Goal: Task Accomplishment & Management: Manage account settings

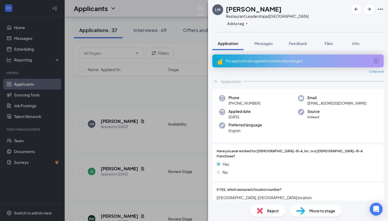
scroll to position [1153, 0]
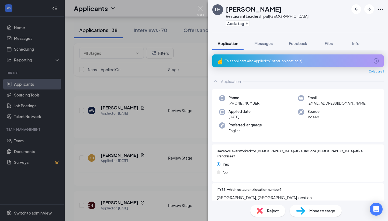
click at [202, 10] on img at bounding box center [200, 10] width 7 height 11
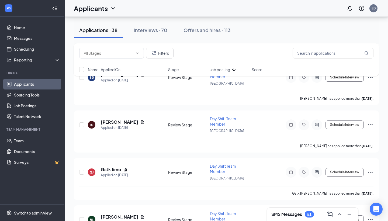
scroll to position [1043, 0]
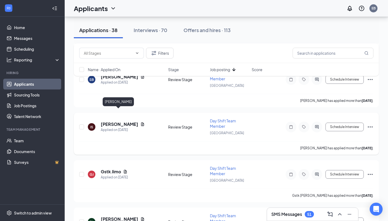
click at [109, 121] on h5 "[PERSON_NAME]" at bounding box center [119, 124] width 37 height 6
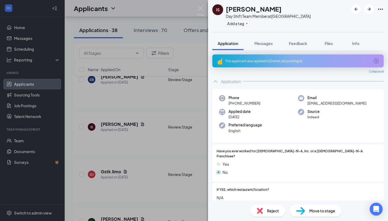
click at [260, 63] on div "This applicant also applied to 2 other job posting(s)" at bounding box center [297, 61] width 145 height 5
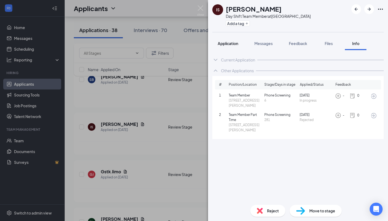
click at [225, 45] on span "Application" at bounding box center [228, 43] width 20 height 5
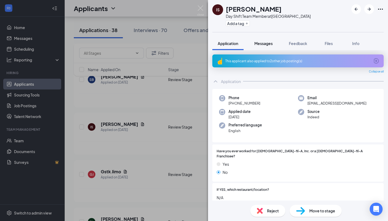
click at [260, 43] on span "Messages" at bounding box center [264, 43] width 18 height 5
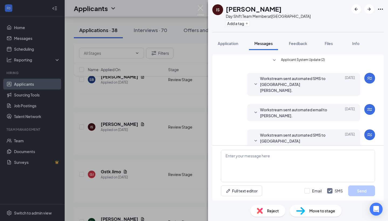
scroll to position [1, 0]
click at [229, 45] on span "Application" at bounding box center [228, 43] width 20 height 5
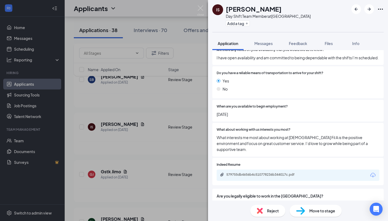
scroll to position [487, 0]
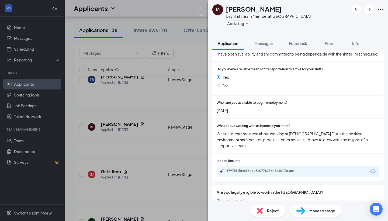
click at [300, 211] on img at bounding box center [300, 211] width 9 height 8
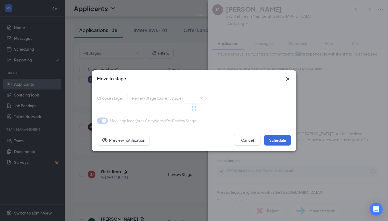
type input "Phone Screening (next stage)"
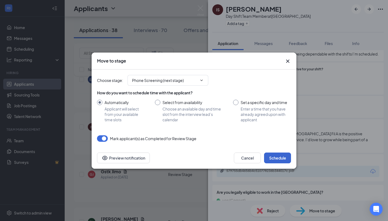
click at [275, 156] on button "Schedule" at bounding box center [277, 158] width 27 height 11
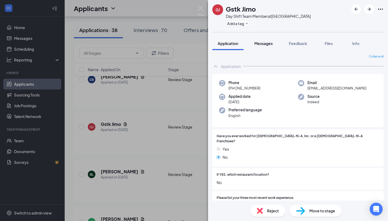
click at [259, 43] on span "Messages" at bounding box center [264, 43] width 18 height 5
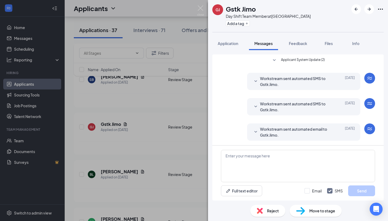
scroll to position [1, 0]
click at [229, 44] on span "Application" at bounding box center [228, 43] width 20 height 5
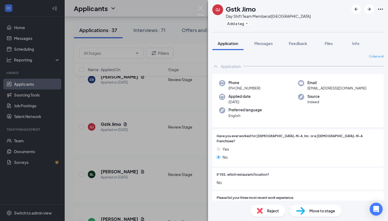
click at [303, 207] on img at bounding box center [300, 211] width 9 height 8
type input "Phone Screening (next stage)"
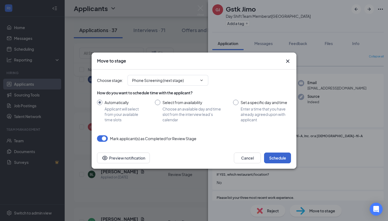
click at [272, 158] on button "Schedule" at bounding box center [277, 158] width 27 height 11
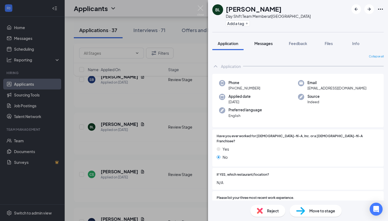
click at [266, 44] on span "Messages" at bounding box center [264, 43] width 18 height 5
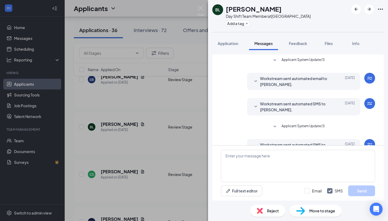
scroll to position [16, 0]
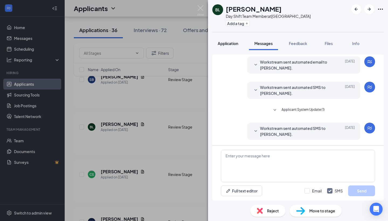
click at [234, 43] on span "Application" at bounding box center [228, 43] width 20 height 5
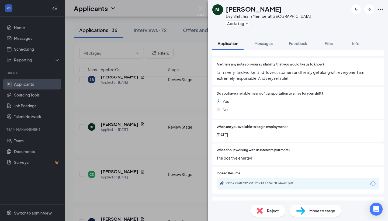
scroll to position [481, 0]
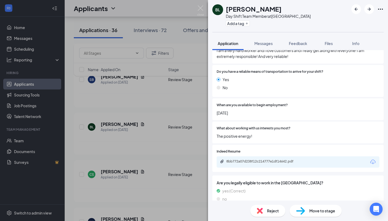
click at [304, 212] on img at bounding box center [300, 211] width 9 height 8
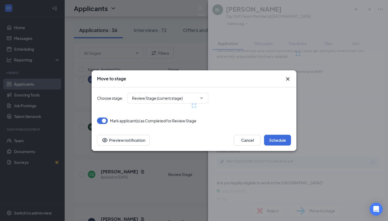
type input "Phone Screening (next stage)"
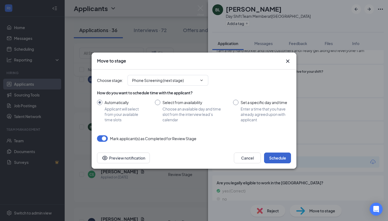
click at [278, 156] on button "Schedule" at bounding box center [277, 158] width 27 height 11
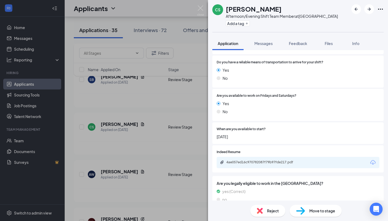
scroll to position [449, 0]
click at [300, 213] on img at bounding box center [300, 211] width 9 height 8
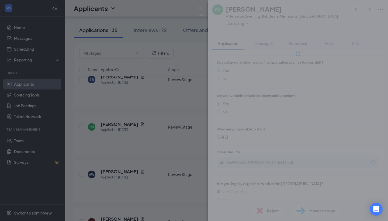
scroll to position [446, 0]
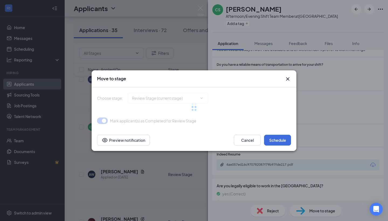
type input "Phone Screening (next stage)"
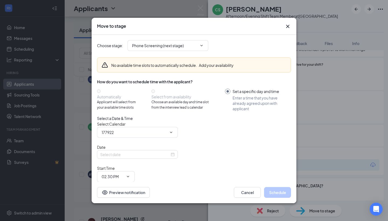
type input "[PERSON_NAME] Calendar"
type input "[DATE]"
click at [289, 25] on icon "Cross" at bounding box center [287, 26] width 3 height 3
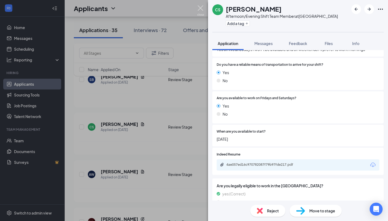
click at [199, 10] on img at bounding box center [200, 10] width 7 height 11
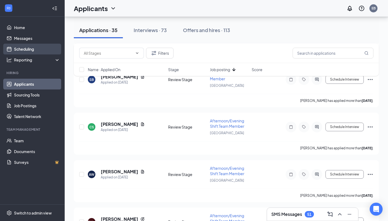
click at [20, 49] on link "Scheduling" at bounding box center [37, 49] width 46 height 11
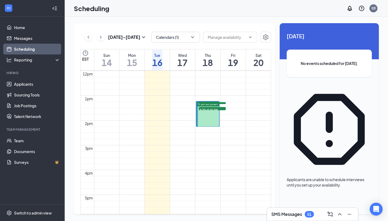
scroll to position [295, 0]
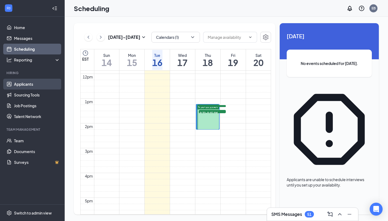
click at [24, 82] on link "Applicants" at bounding box center [37, 84] width 46 height 11
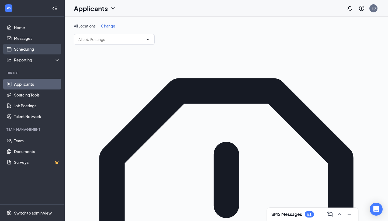
click at [26, 51] on link "Scheduling" at bounding box center [37, 49] width 46 height 11
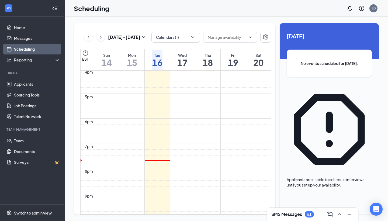
scroll to position [399, 0]
drag, startPoint x: 208, startPoint y: 155, endPoint x: 208, endPoint y: 168, distance: 12.7
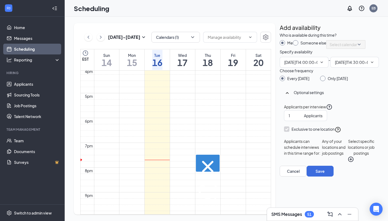
type input "02:00 PM"
type input "02:30 PM"
click at [324, 80] on input "Only [DATE]" at bounding box center [322, 78] width 4 height 4
radio input "true"
radio input "false"
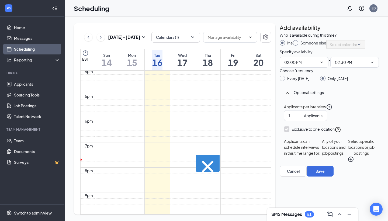
scroll to position [32, 0]
type input "2"
click at [301, 119] on input "2" at bounding box center [295, 116] width 13 height 6
click at [348, 163] on button "Select specific locations or job postings" at bounding box center [361, 150] width 27 height 24
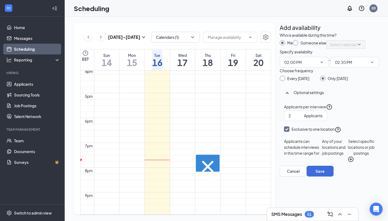
checkbox input "true"
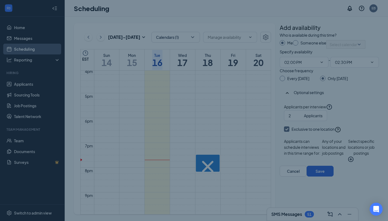
checkbox input "true"
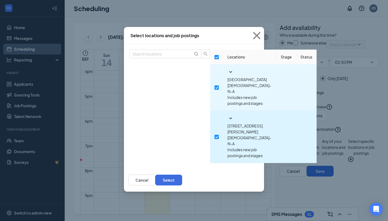
click at [215, 135] on input "checkbox" at bounding box center [217, 137] width 4 height 4
checkbox input "false"
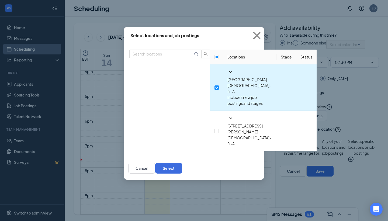
click at [228, 75] on icon "SmallChevronDown" at bounding box center [231, 72] width 6 height 6
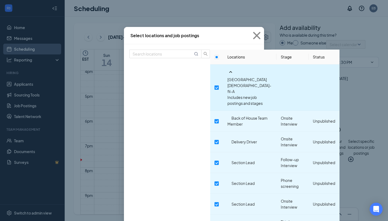
click at [215, 86] on input "checkbox" at bounding box center [217, 88] width 4 height 4
checkbox input "false"
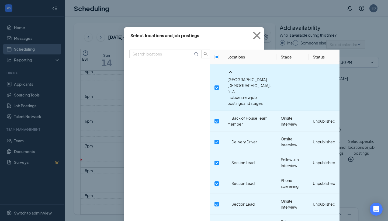
checkbox input "false"
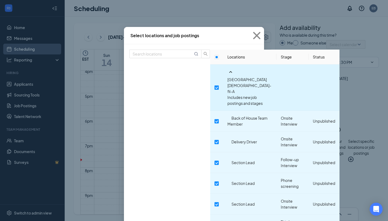
checkbox input "false"
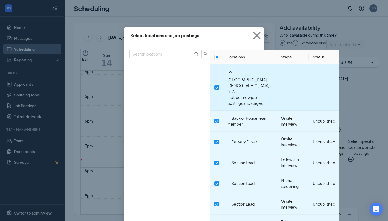
checkbox input "false"
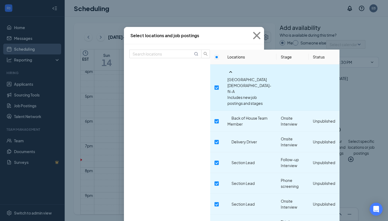
checkbox input "false"
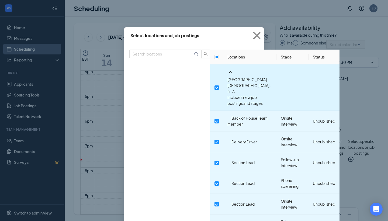
checkbox input "false"
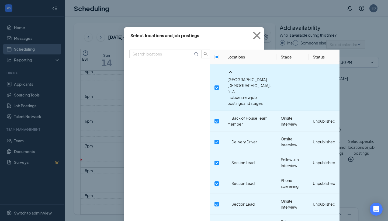
checkbox input "false"
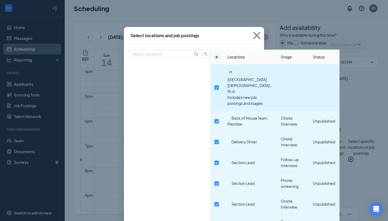
checkbox input "false"
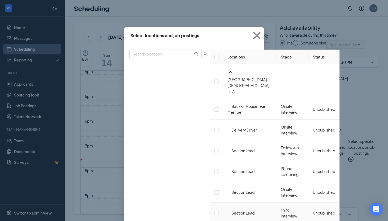
scroll to position [49, 0]
checkbox input "false"
checkbox input "true"
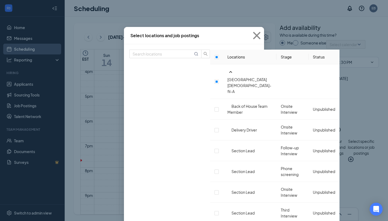
scroll to position [214, 0]
checkbox input "true"
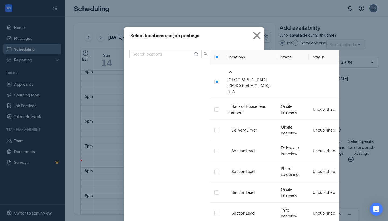
checkbox input "true"
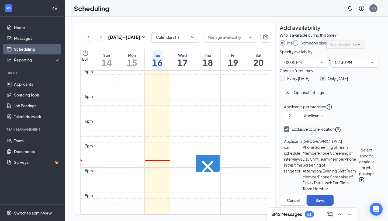
click at [334, 201] on button "Save" at bounding box center [320, 200] width 27 height 11
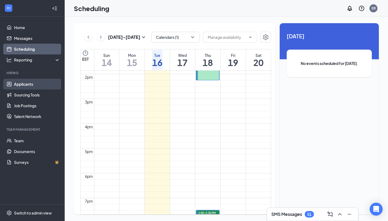
click at [16, 84] on link "Applicants" at bounding box center [37, 84] width 46 height 11
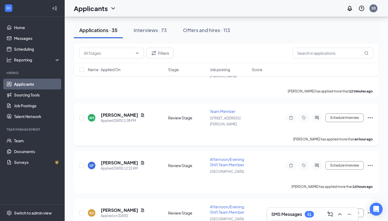
scroll to position [56, 0]
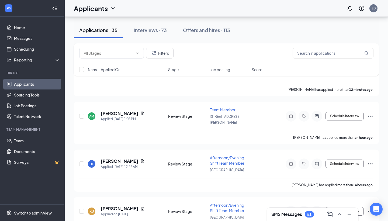
click at [215, 68] on span "Job posting" at bounding box center [220, 69] width 20 height 5
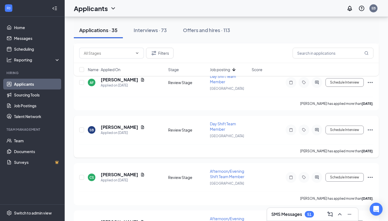
scroll to position [993, 0]
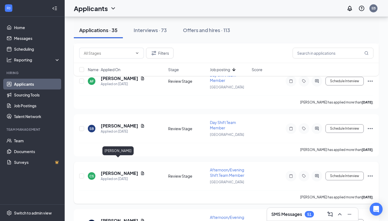
click at [113, 170] on h5 "[PERSON_NAME]" at bounding box center [119, 173] width 37 height 6
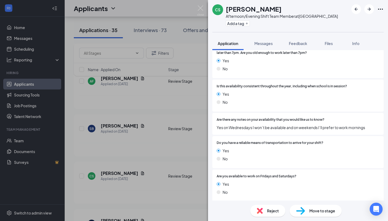
scroll to position [369, 0]
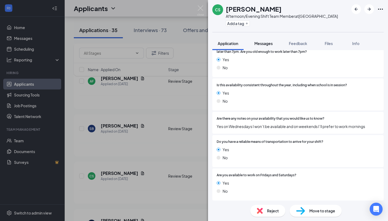
click at [262, 43] on span "Messages" at bounding box center [264, 43] width 18 height 5
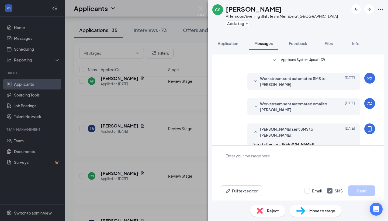
scroll to position [34, 0]
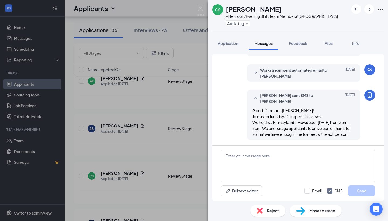
click at [310, 209] on span "Move to stage" at bounding box center [323, 211] width 26 height 6
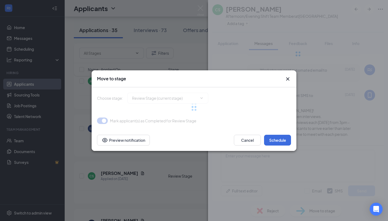
type input "Phone Screening (next stage)"
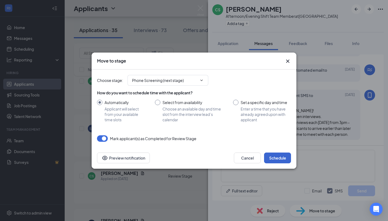
click at [276, 158] on button "Schedule" at bounding box center [277, 158] width 27 height 11
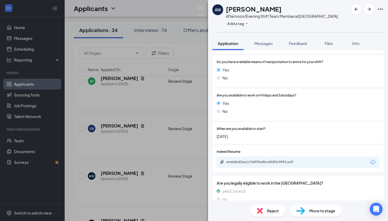
scroll to position [460, 0]
click at [306, 210] on div "Move to stage" at bounding box center [316, 211] width 52 height 12
type input "Phone Screening (next stage)"
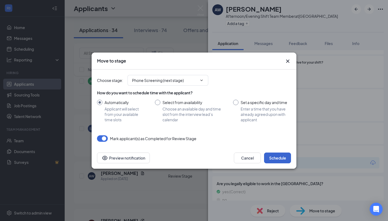
click at [280, 159] on button "Schedule" at bounding box center [277, 158] width 27 height 11
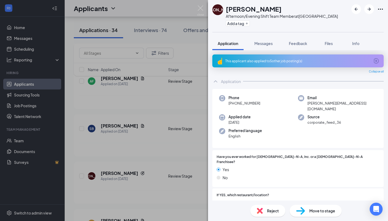
click at [279, 63] on div "This applicant also applied to 5 other job posting(s)" at bounding box center [299, 60] width 172 height 13
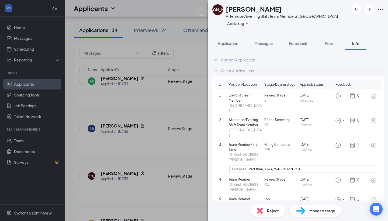
click at [262, 214] on img at bounding box center [260, 211] width 6 height 6
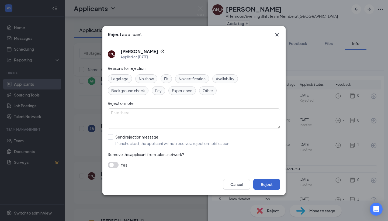
click at [261, 183] on button "Reject" at bounding box center [267, 184] width 27 height 11
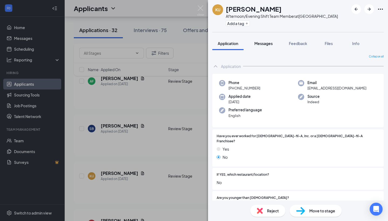
click at [269, 44] on span "Messages" at bounding box center [264, 43] width 18 height 5
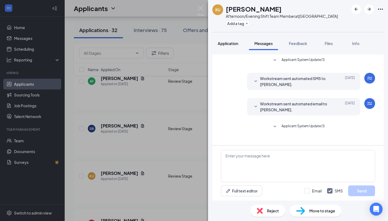
click at [236, 45] on span "Application" at bounding box center [228, 43] width 20 height 5
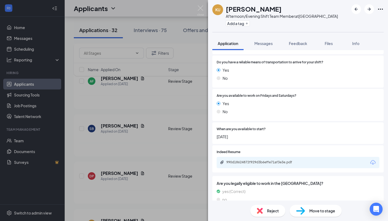
scroll to position [455, 0]
click at [302, 209] on img at bounding box center [300, 211] width 9 height 8
type input "Phone Screening (next stage)"
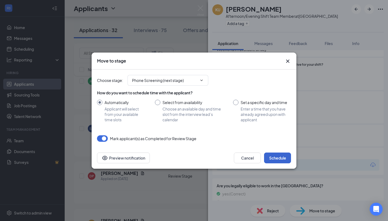
click at [279, 157] on button "Schedule" at bounding box center [277, 158] width 27 height 11
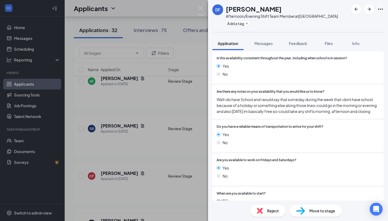
scroll to position [434, 0]
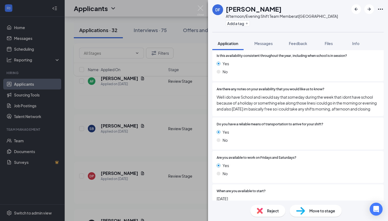
click at [303, 211] on img at bounding box center [300, 211] width 9 height 8
type input "Phone Screening (next stage)"
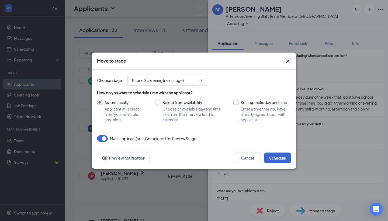
click at [282, 158] on button "Schedule" at bounding box center [277, 158] width 27 height 11
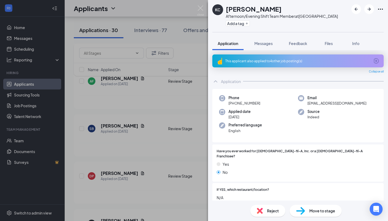
click at [264, 64] on div "This applicant also applied to 4 other job posting(s)" at bounding box center [299, 60] width 172 height 13
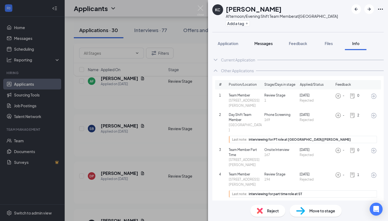
click at [260, 43] on span "Messages" at bounding box center [264, 43] width 18 height 5
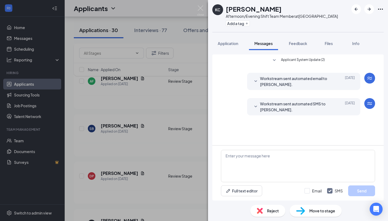
click at [303, 209] on img at bounding box center [300, 211] width 9 height 8
type input "Phone Screening (next stage)"
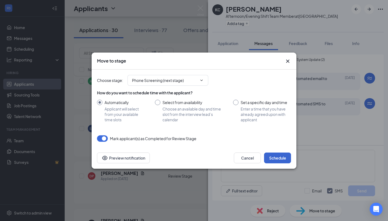
click at [273, 157] on button "Schedule" at bounding box center [277, 158] width 27 height 11
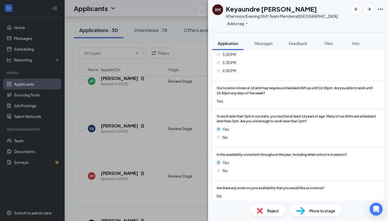
scroll to position [320, 0]
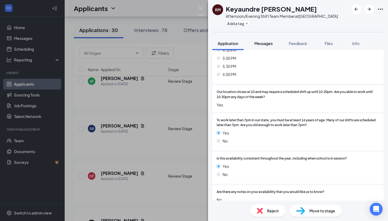
click at [261, 43] on span "Messages" at bounding box center [264, 43] width 18 height 5
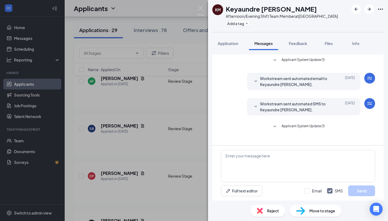
click at [310, 211] on span "Move to stage" at bounding box center [323, 211] width 26 height 6
type input "Phone Screening (next stage)"
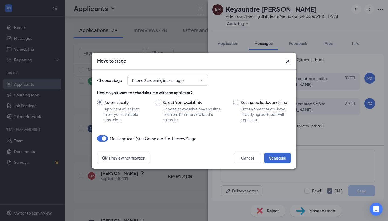
click at [285, 162] on button "Schedule" at bounding box center [277, 158] width 27 height 11
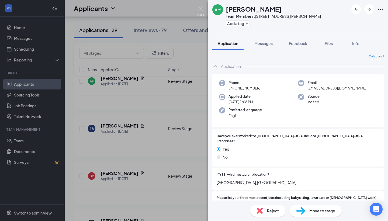
click at [201, 8] on img at bounding box center [200, 10] width 7 height 11
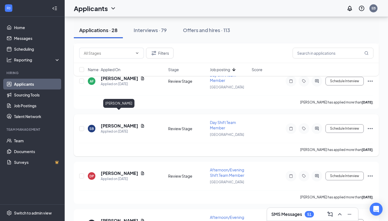
click at [128, 123] on h5 "[PERSON_NAME]" at bounding box center [119, 126] width 37 height 6
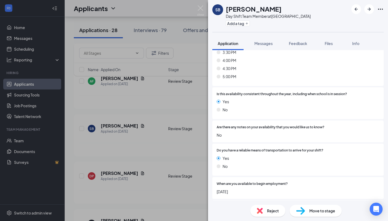
scroll to position [384, 0]
click at [257, 209] on img at bounding box center [260, 211] width 6 height 6
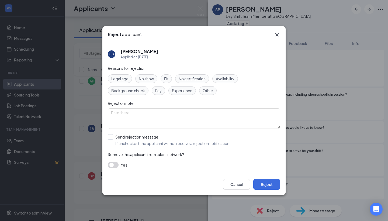
click at [224, 79] on span "Availability" at bounding box center [225, 79] width 19 height 6
click at [268, 187] on button "Reject" at bounding box center [267, 184] width 27 height 11
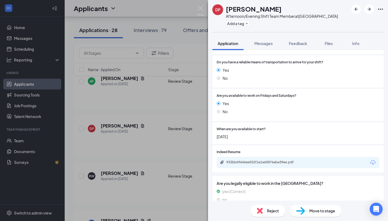
scroll to position [455, 0]
click at [309, 210] on div "Move to stage" at bounding box center [316, 211] width 52 height 12
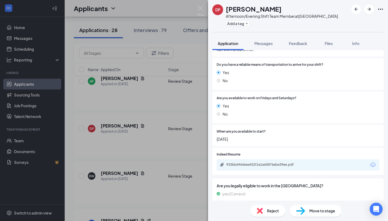
type input "Phone Screening (next stage)"
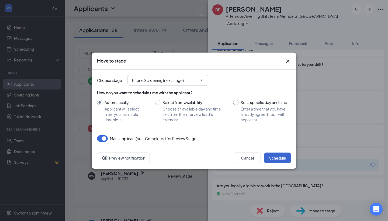
click at [277, 158] on button "Schedule" at bounding box center [277, 158] width 27 height 11
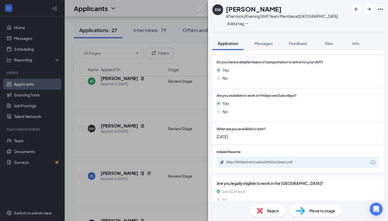
scroll to position [455, 0]
click at [305, 212] on img at bounding box center [300, 211] width 9 height 8
type input "Phone Screening (next stage)"
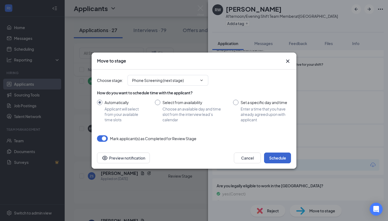
click at [279, 156] on button "Schedule" at bounding box center [277, 158] width 27 height 11
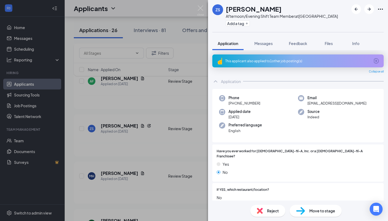
click at [269, 63] on div "This applicant also applied to 1 other job posting(s)" at bounding box center [297, 61] width 145 height 5
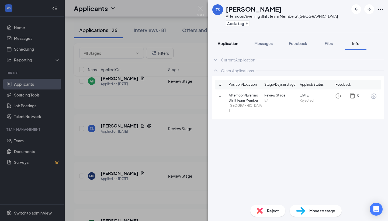
click at [228, 43] on span "Application" at bounding box center [228, 43] width 20 height 5
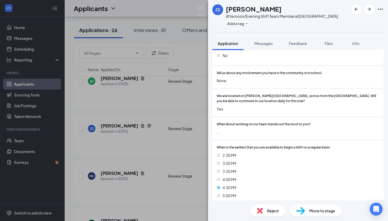
scroll to position [174, 0]
click at [260, 212] on img at bounding box center [260, 211] width 6 height 6
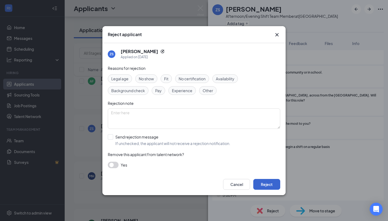
click at [261, 184] on button "Reject" at bounding box center [267, 184] width 27 height 11
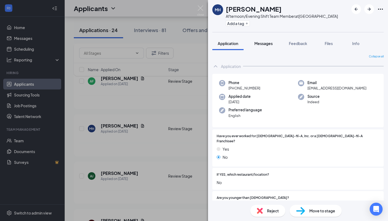
click at [265, 46] on button "Messages" at bounding box center [263, 43] width 29 height 13
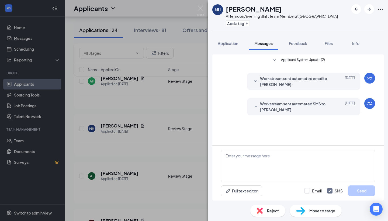
click at [304, 206] on div "Move to stage" at bounding box center [316, 211] width 52 height 12
type input "Phone Screening (next stage)"
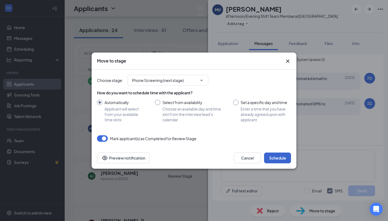
click at [277, 156] on button "Schedule" at bounding box center [277, 158] width 27 height 11
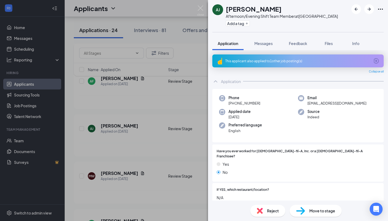
click at [254, 63] on div "This applicant also applied to 1 other job posting(s)" at bounding box center [297, 61] width 145 height 5
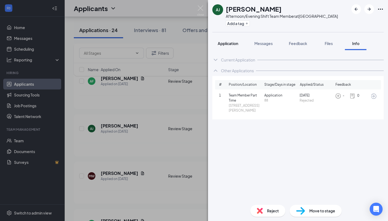
click at [229, 43] on span "Application" at bounding box center [228, 43] width 20 height 5
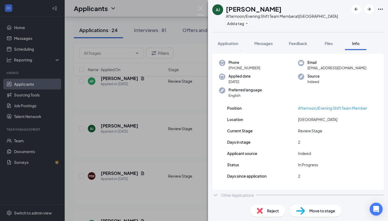
scroll to position [12, 0]
click at [229, 44] on span "Application" at bounding box center [228, 43] width 20 height 5
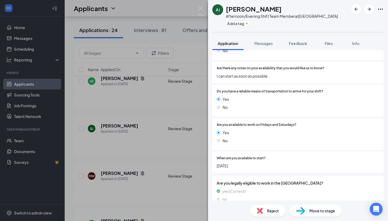
scroll to position [440, 0]
click at [307, 212] on div "Move to stage" at bounding box center [316, 211] width 52 height 12
type input "Phone Screening (next stage)"
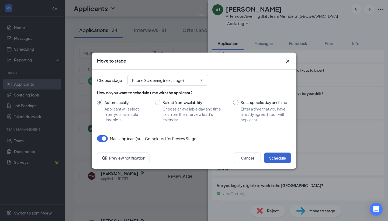
click at [275, 159] on button "Schedule" at bounding box center [277, 158] width 27 height 11
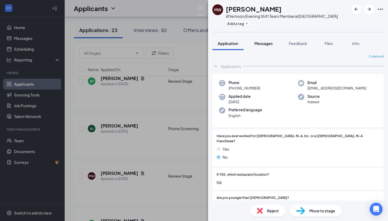
click at [263, 44] on span "Messages" at bounding box center [264, 43] width 18 height 5
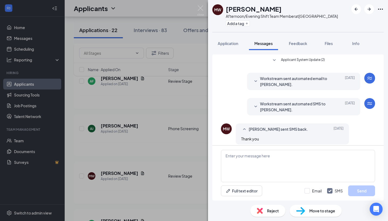
scroll to position [92, 0]
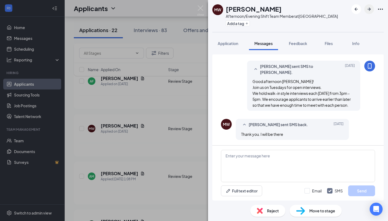
click at [369, 8] on icon "ArrowRight" at bounding box center [369, 9] width 6 height 6
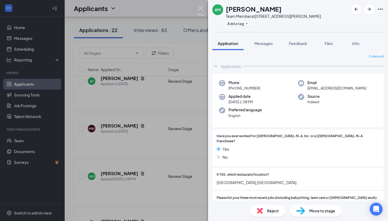
click at [200, 9] on img at bounding box center [200, 10] width 7 height 11
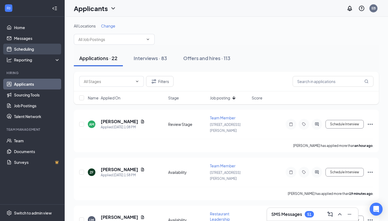
click at [28, 50] on link "Scheduling" at bounding box center [37, 49] width 46 height 11
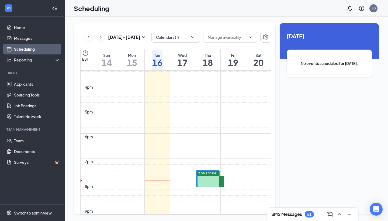
scroll to position [385, 0]
click at [208, 179] on span "2:15-2:30 PM" at bounding box center [210, 176] width 27 height 5
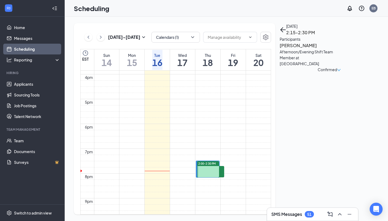
scroll to position [397, 0]
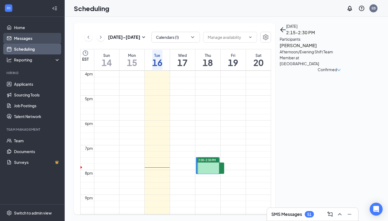
click at [17, 35] on link "Messages" at bounding box center [37, 38] width 46 height 11
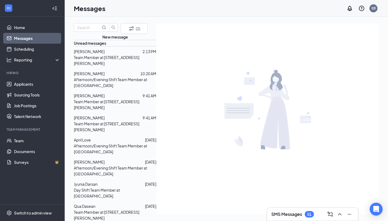
click at [105, 88] on p "Afternoon/Evening Shift Team Member at [GEOGRAPHIC_DATA]" at bounding box center [115, 83] width 83 height 12
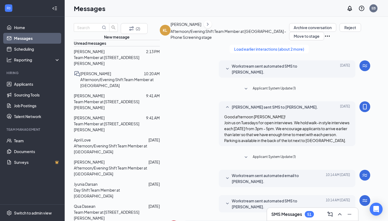
scroll to position [49, 0]
click at [101, 98] on span "[PERSON_NAME]" at bounding box center [89, 95] width 31 height 5
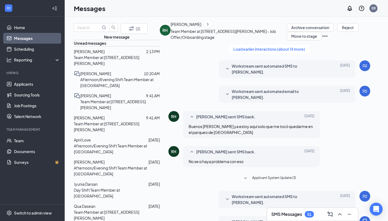
scroll to position [129, 0]
click at [108, 143] on p "Afternoon/Evening Shift Team Member at [GEOGRAPHIC_DATA]" at bounding box center [117, 149] width 86 height 12
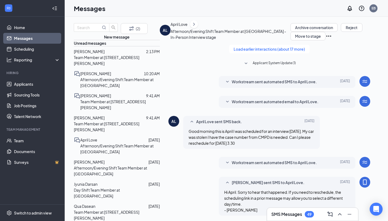
scroll to position [16, 0]
click at [104, 159] on span "[PERSON_NAME]" at bounding box center [89, 161] width 31 height 5
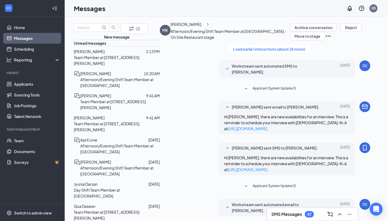
scroll to position [37, 0]
click at [109, 186] on p "Day Shift Team Member at [GEOGRAPHIC_DATA]" at bounding box center [117, 192] width 86 height 12
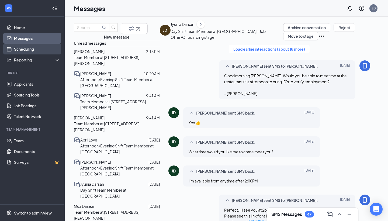
click at [26, 52] on link "Scheduling" at bounding box center [37, 49] width 46 height 11
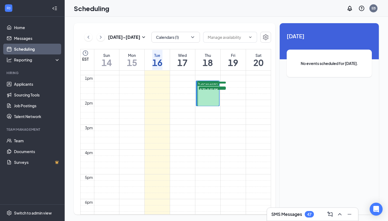
scroll to position [296, 0]
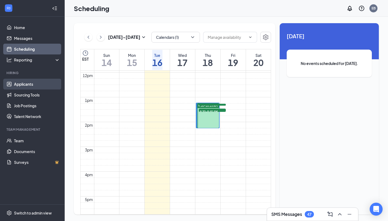
click at [29, 87] on link "Applicants" at bounding box center [37, 84] width 46 height 11
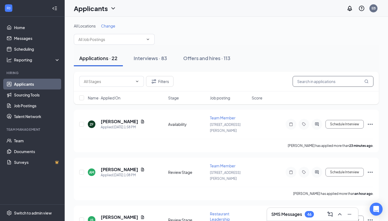
click at [315, 83] on input "text" at bounding box center [333, 81] width 81 height 11
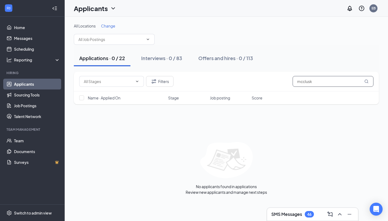
click at [305, 79] on input "mcclusk" at bounding box center [333, 81] width 81 height 11
click at [327, 81] on input "[PERSON_NAME]" at bounding box center [333, 81] width 81 height 11
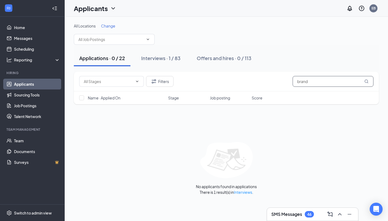
type input "brand"
drag, startPoint x: 327, startPoint y: 81, endPoint x: 165, endPoint y: 60, distance: 163.7
click at [165, 60] on div "Interviews · 1 / 83" at bounding box center [160, 58] width 39 height 7
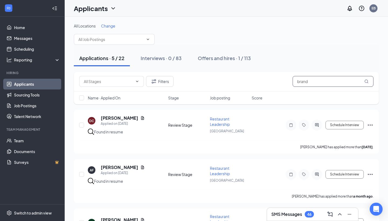
click at [303, 82] on input "brand" at bounding box center [333, 81] width 81 height 11
click at [315, 83] on input "brend" at bounding box center [333, 81] width 81 height 11
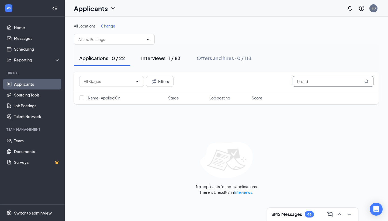
type input "brend"
click at [151, 60] on div "Interviews · 1 / 83" at bounding box center [160, 58] width 39 height 7
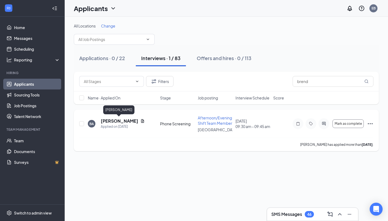
click at [119, 122] on h5 "[PERSON_NAME]" at bounding box center [119, 121] width 37 height 6
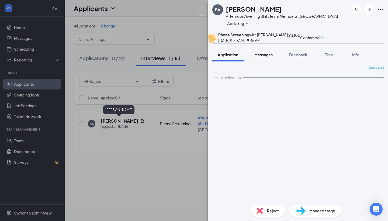
click at [262, 57] on span "Messages" at bounding box center [264, 54] width 18 height 5
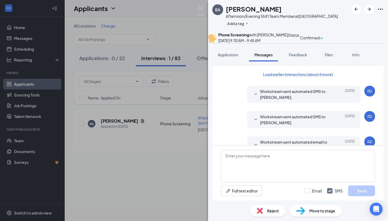
scroll to position [183, 0]
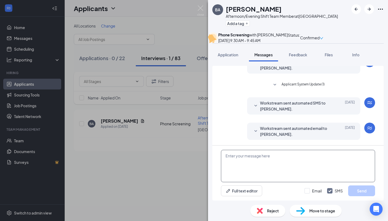
click at [243, 159] on textarea at bounding box center [298, 166] width 154 height 32
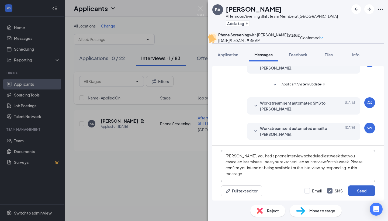
type textarea "[PERSON_NAME], you had a phone interview scheduled last week that you canceled …"
click at [360, 188] on button "Send" at bounding box center [361, 191] width 27 height 11
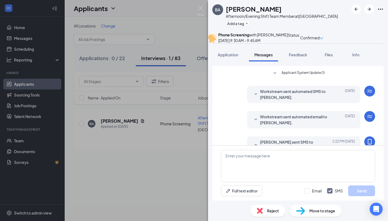
scroll to position [242, 0]
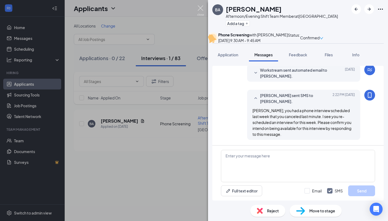
click at [199, 8] on img at bounding box center [200, 10] width 7 height 11
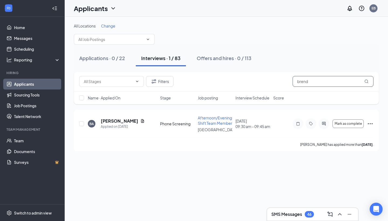
click at [316, 82] on input "brend" at bounding box center [333, 81] width 81 height 11
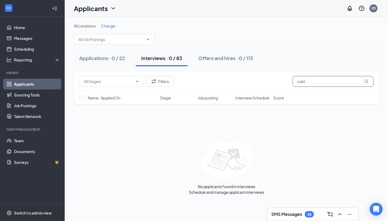
click at [315, 81] on input "cald" at bounding box center [333, 81] width 81 height 11
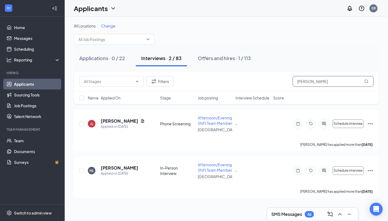
click at [304, 80] on input "[PERSON_NAME]" at bounding box center [333, 81] width 81 height 11
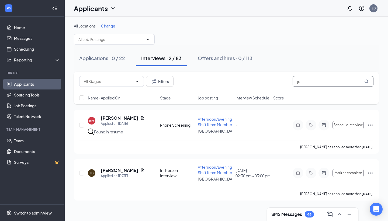
click at [313, 82] on input "joi" at bounding box center [333, 81] width 81 height 11
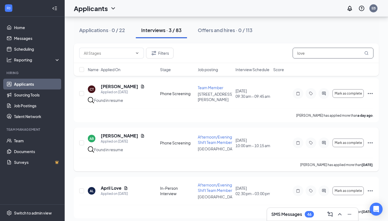
scroll to position [32, 0]
click at [303, 54] on input "love" at bounding box center [333, 53] width 81 height 11
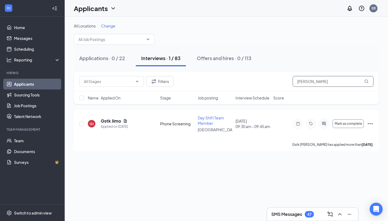
click at [310, 81] on input "[PERSON_NAME]" at bounding box center [333, 81] width 81 height 11
drag, startPoint x: 292, startPoint y: 88, endPoint x: 111, endPoint y: 121, distance: 184.0
click at [111, 121] on h5 "[PERSON_NAME]" at bounding box center [119, 121] width 37 height 6
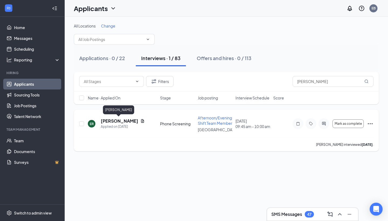
click at [126, 120] on h5 "[PERSON_NAME]" at bounding box center [119, 121] width 37 height 6
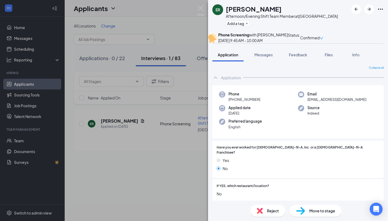
click at [261, 213] on img at bounding box center [260, 211] width 6 height 6
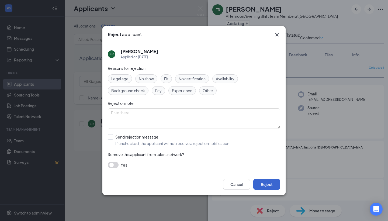
click at [266, 182] on button "Reject" at bounding box center [267, 184] width 27 height 11
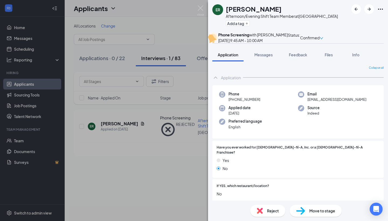
click at [197, 8] on div "ER [PERSON_NAME] Afternoon/Evening Shift Team Member at [GEOGRAPHIC_DATA] Add a…" at bounding box center [194, 110] width 388 height 221
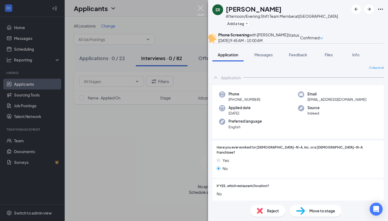
click at [201, 9] on img at bounding box center [200, 10] width 7 height 11
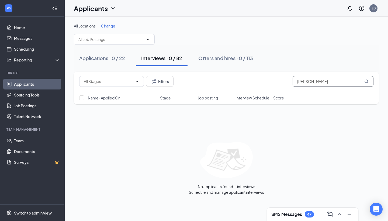
click at [309, 84] on input "[PERSON_NAME]" at bounding box center [333, 81] width 81 height 11
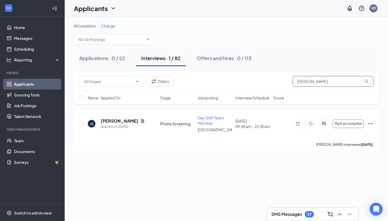
click at [312, 82] on input "[PERSON_NAME]" at bounding box center [333, 81] width 81 height 11
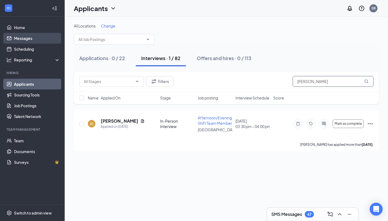
type input "[PERSON_NAME]"
click at [24, 41] on link "Messages" at bounding box center [37, 38] width 46 height 11
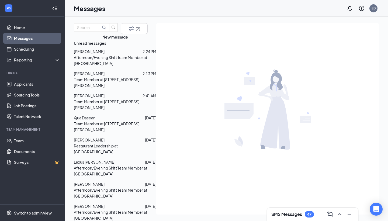
click at [111, 66] on p "Afternoon/Evening Shift Team Member at [GEOGRAPHIC_DATA]" at bounding box center [115, 60] width 83 height 12
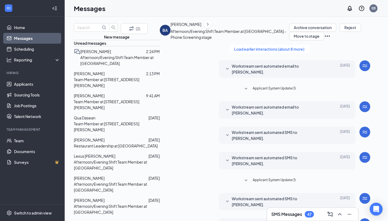
scroll to position [141, 0]
type textarea "Thanks, look forward to talking [DATE]."
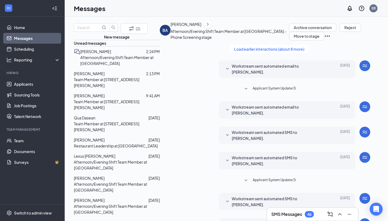
click at [102, 76] on span "[PERSON_NAME]" at bounding box center [89, 73] width 31 height 5
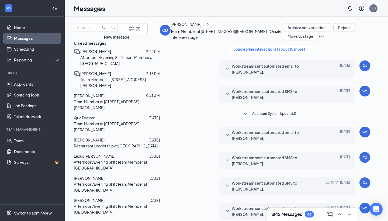
scroll to position [100, 0]
click at [18, 50] on link "Scheduling" at bounding box center [37, 49] width 46 height 11
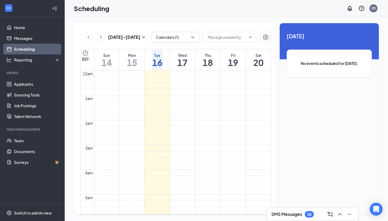
scroll to position [265, 0]
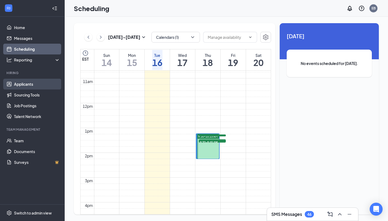
click at [18, 84] on link "Applicants" at bounding box center [37, 84] width 46 height 11
